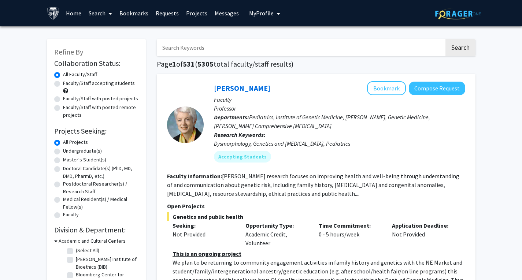
click at [84, 73] on label "All Faculty/Staff" at bounding box center [80, 75] width 34 height 8
click at [68, 73] on input "All Faculty/Staff" at bounding box center [65, 73] width 5 height 5
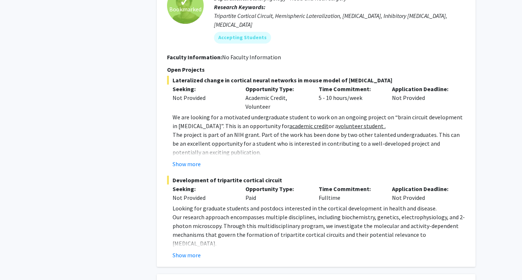
scroll to position [2661, 0]
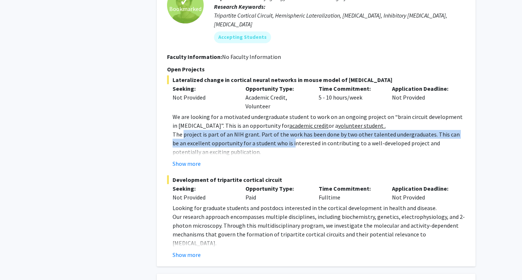
drag, startPoint x: 184, startPoint y: 72, endPoint x: 276, endPoint y: 78, distance: 92.2
click at [276, 130] on p "The project is part of an NIH grant. Part of the work has been done by two othe…" at bounding box center [319, 143] width 293 height 26
click at [195, 159] on button "Show more" at bounding box center [187, 163] width 28 height 9
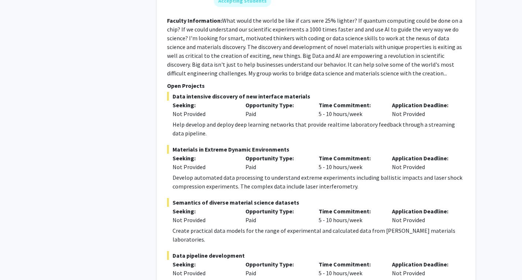
scroll to position [3647, 0]
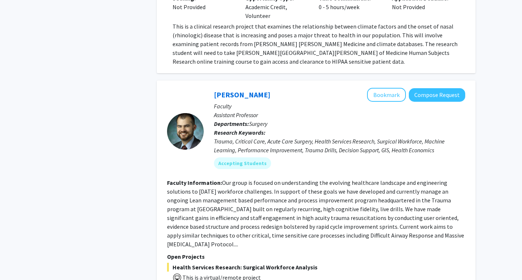
scroll to position [2689, 0]
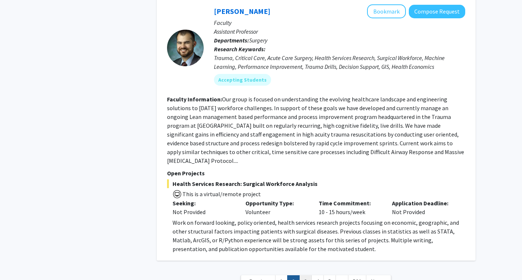
click at [306, 276] on link "3" at bounding box center [305, 282] width 12 height 13
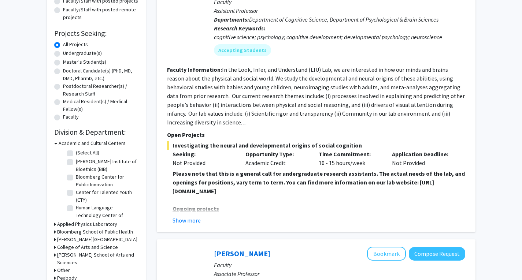
scroll to position [99, 0]
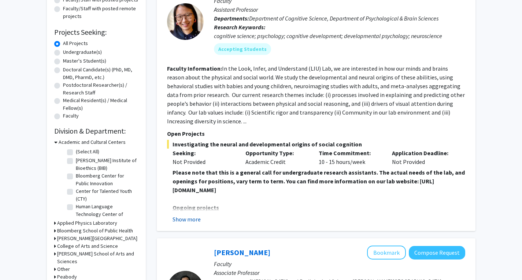
click at [194, 220] on button "Show more" at bounding box center [187, 219] width 28 height 9
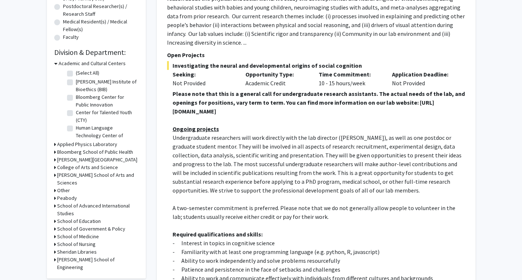
scroll to position [178, 0]
drag, startPoint x: 310, startPoint y: 111, endPoint x: 173, endPoint y: 112, distance: 136.3
click at [173, 112] on strong "Please note that this is a general call for undergraduate research assistants. …" at bounding box center [319, 102] width 292 height 25
copy strong "[URL][DOMAIN_NAME]"
